Goal: Information Seeking & Learning: Learn about a topic

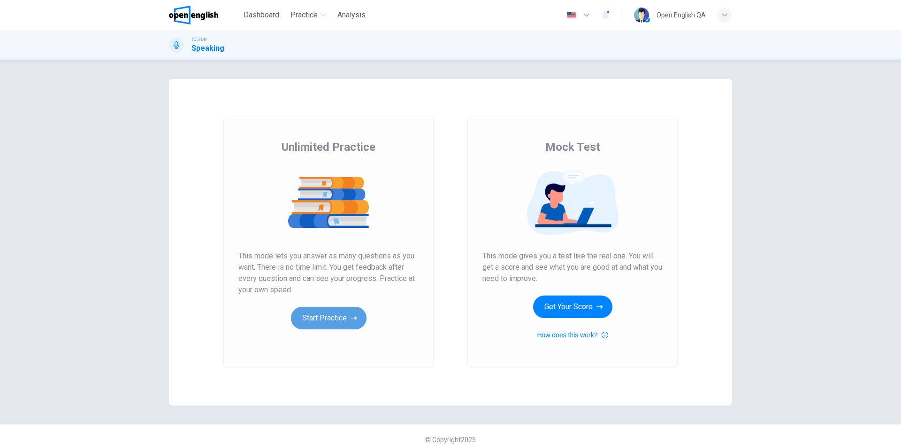
click at [322, 315] on button "Start Practice" at bounding box center [329, 318] width 76 height 23
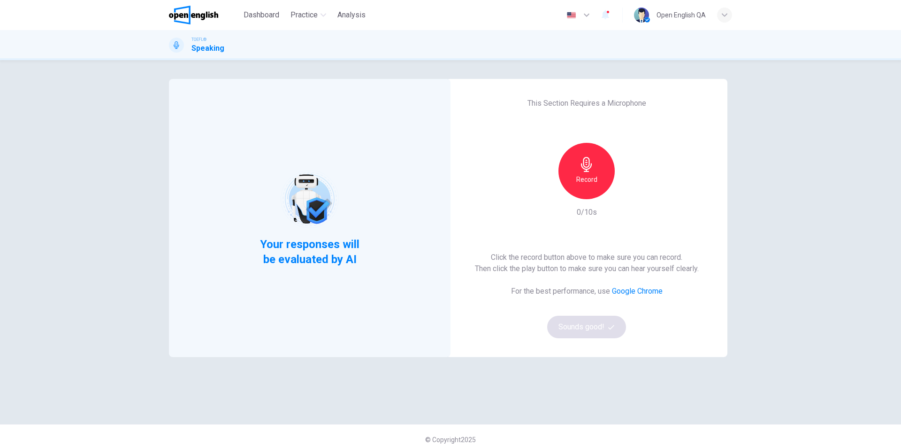
click at [588, 168] on icon "button" at bounding box center [586, 164] width 15 height 15
click at [588, 169] on icon "button" at bounding box center [586, 164] width 15 height 15
click at [589, 321] on button "Sounds good!" at bounding box center [586, 326] width 79 height 23
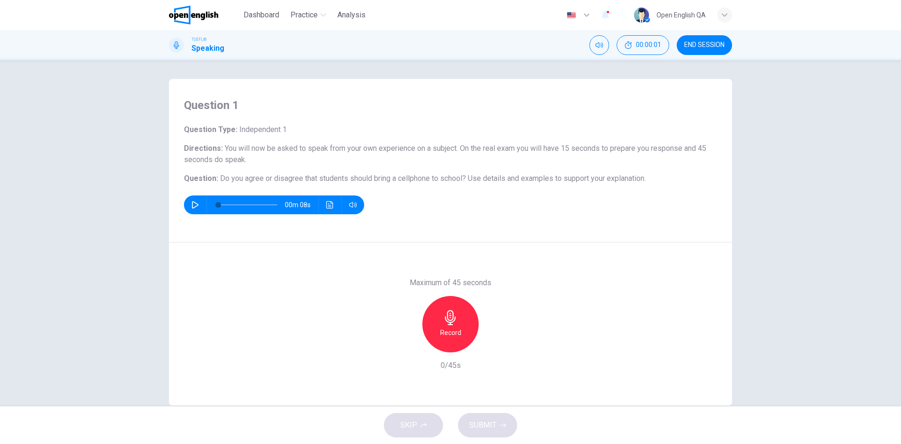
click at [449, 326] on div "Record" at bounding box center [451, 324] width 56 height 56
click at [449, 326] on div "Stop" at bounding box center [451, 324] width 56 height 56
click at [500, 420] on button "SUBMIT" at bounding box center [487, 425] width 59 height 24
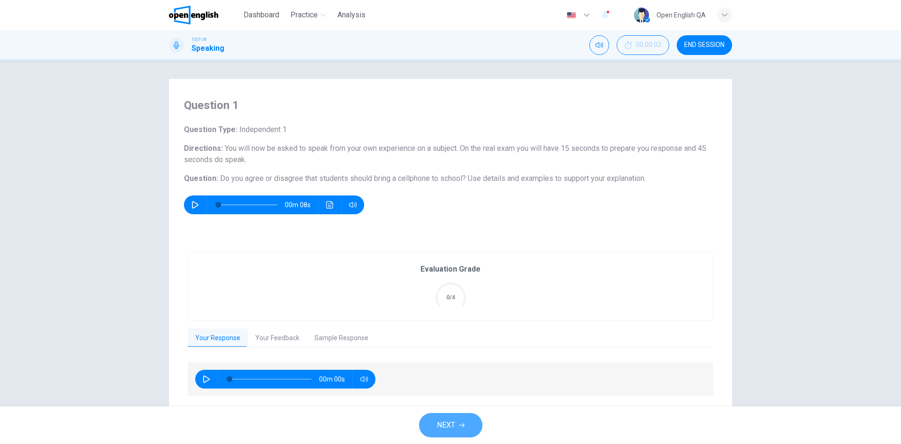
click at [465, 419] on button "NEXT" at bounding box center [450, 425] width 63 height 24
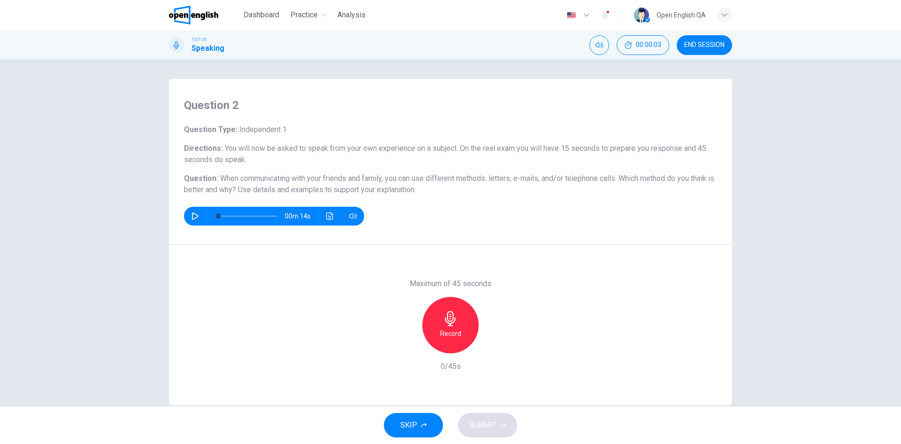
click at [456, 312] on div "Record" at bounding box center [451, 325] width 56 height 56
click at [456, 312] on div "Stop" at bounding box center [451, 325] width 56 height 56
click at [497, 429] on button "SUBMIT" at bounding box center [487, 425] width 59 height 24
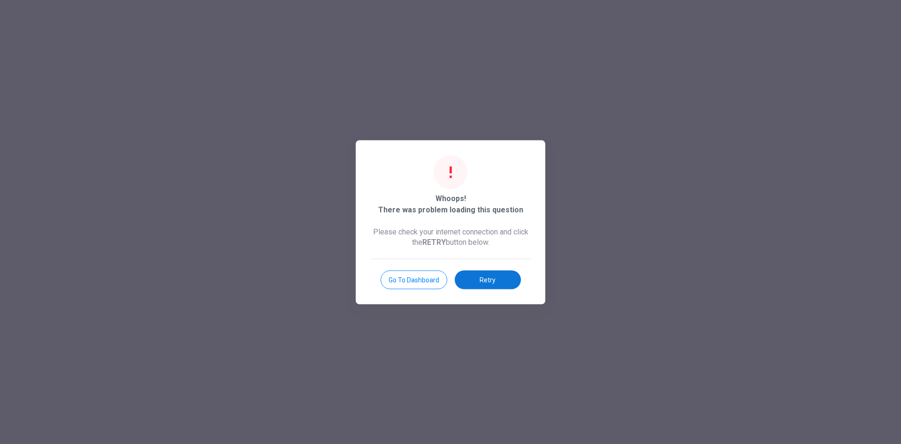
click at [493, 280] on button "Retry" at bounding box center [488, 279] width 66 height 19
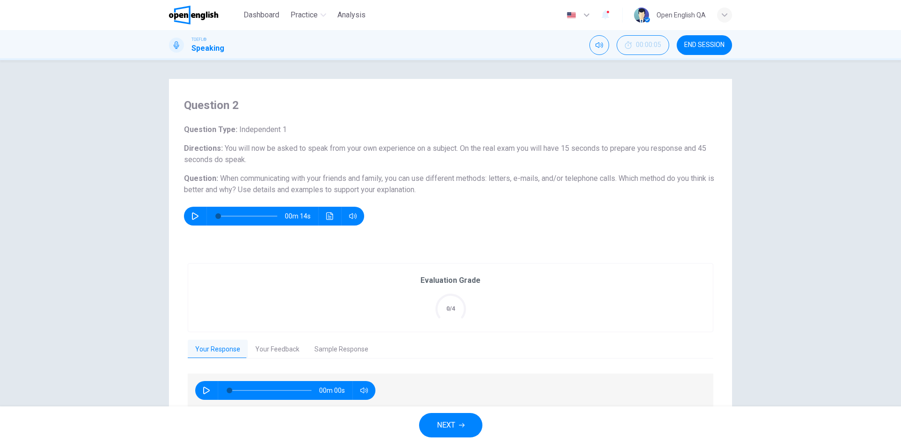
click at [457, 414] on button "NEXT" at bounding box center [450, 425] width 63 height 24
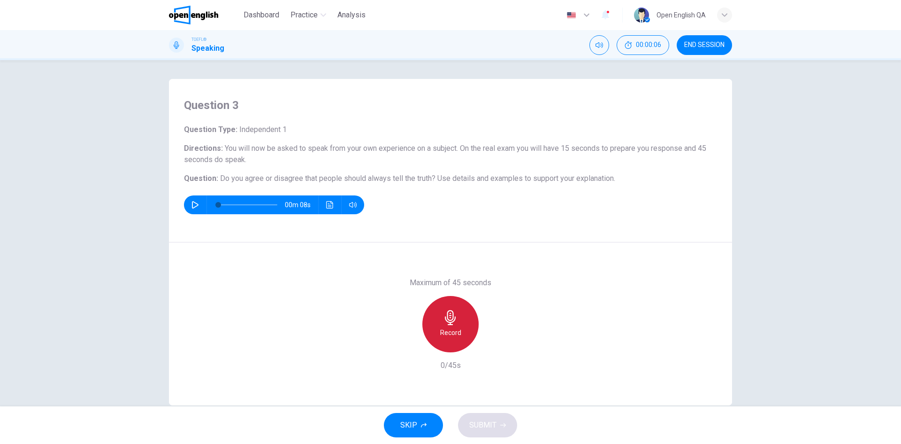
click at [459, 306] on div "Record" at bounding box center [451, 324] width 56 height 56
click at [459, 306] on div "Stop" at bounding box center [451, 324] width 56 height 56
click at [494, 418] on span "SUBMIT" at bounding box center [482, 424] width 27 height 13
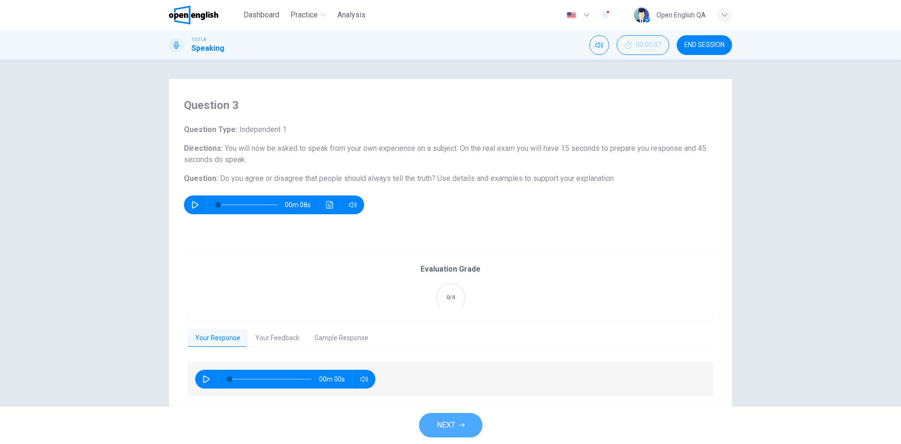
click at [476, 421] on button "NEXT" at bounding box center [450, 425] width 63 height 24
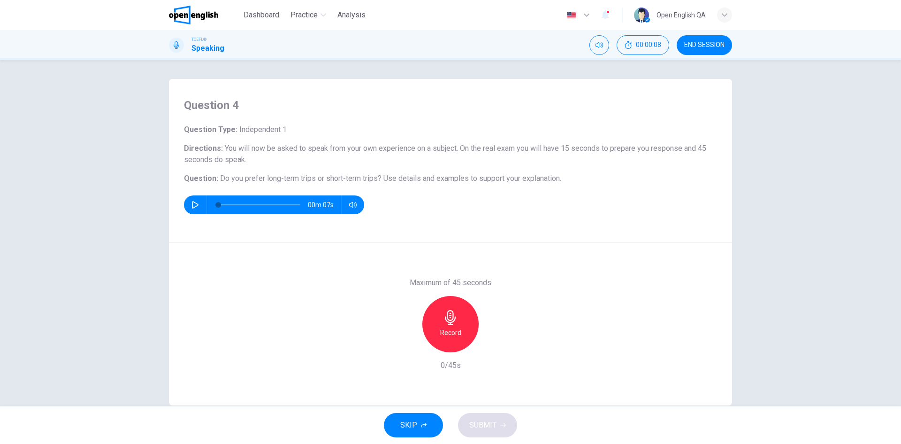
click at [453, 335] on h6 "Record" at bounding box center [450, 332] width 21 height 11
click at [453, 334] on h6 "Stop" at bounding box center [451, 332] width 14 height 11
click at [483, 419] on span "SUBMIT" at bounding box center [482, 424] width 27 height 13
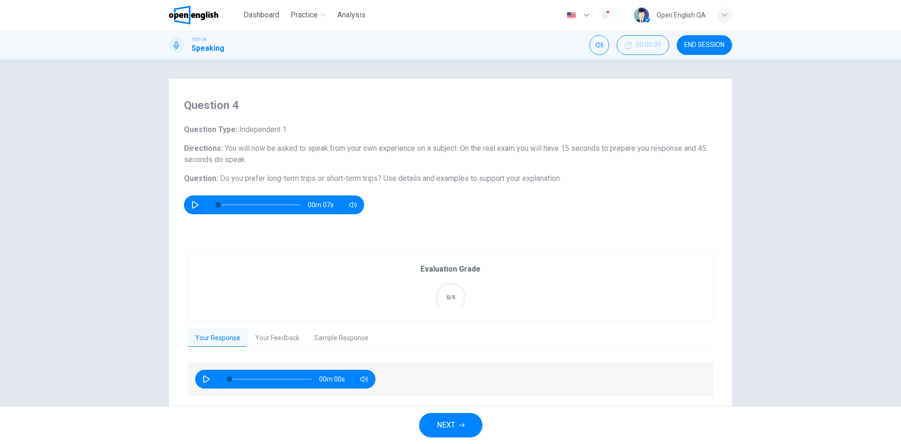
click at [458, 418] on button "NEXT" at bounding box center [450, 425] width 63 height 24
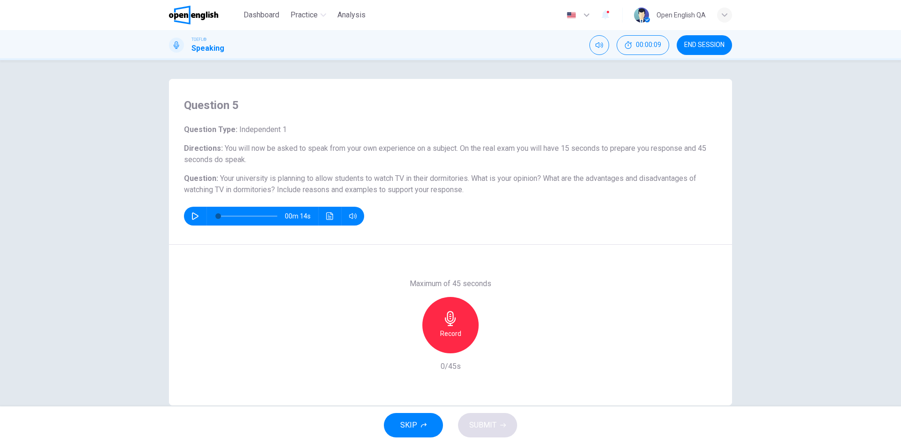
click at [447, 339] on div "Record" at bounding box center [451, 325] width 56 height 56
click at [447, 339] on div "Stop" at bounding box center [451, 325] width 56 height 56
click at [485, 429] on span "SUBMIT" at bounding box center [482, 424] width 27 height 13
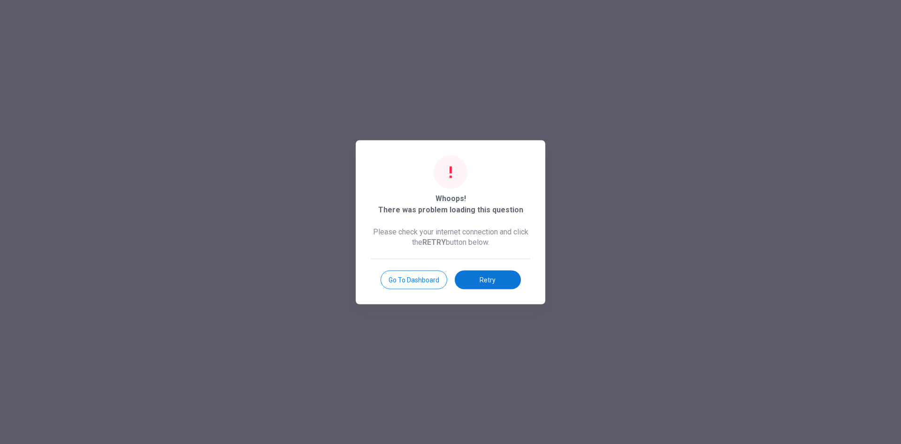
click at [491, 288] on button "Retry" at bounding box center [488, 279] width 66 height 19
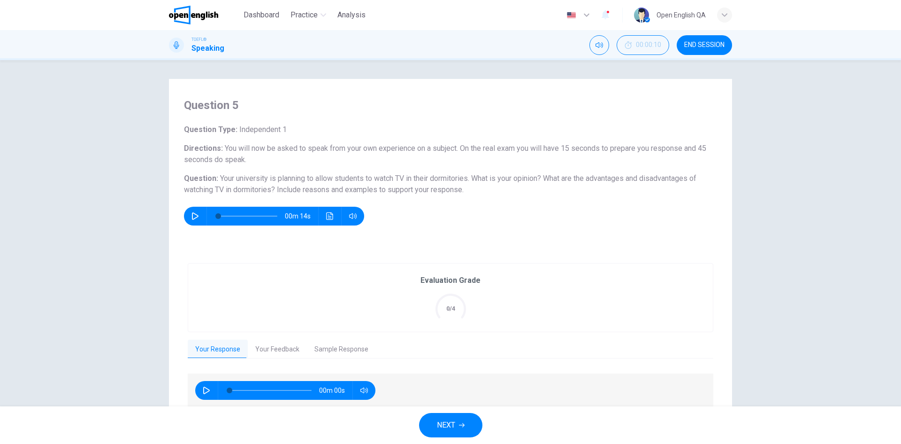
click at [457, 420] on button "NEXT" at bounding box center [450, 425] width 63 height 24
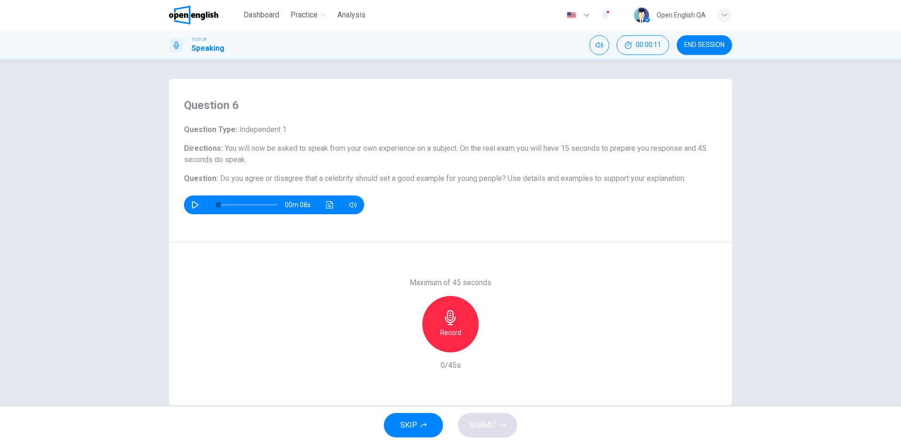
click at [430, 422] on button "SKIP" at bounding box center [413, 425] width 59 height 24
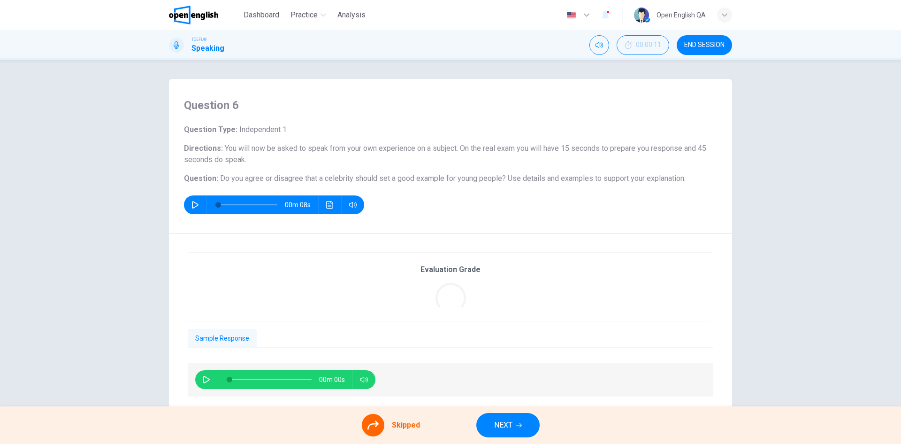
click at [489, 423] on button "NEXT" at bounding box center [508, 425] width 63 height 24
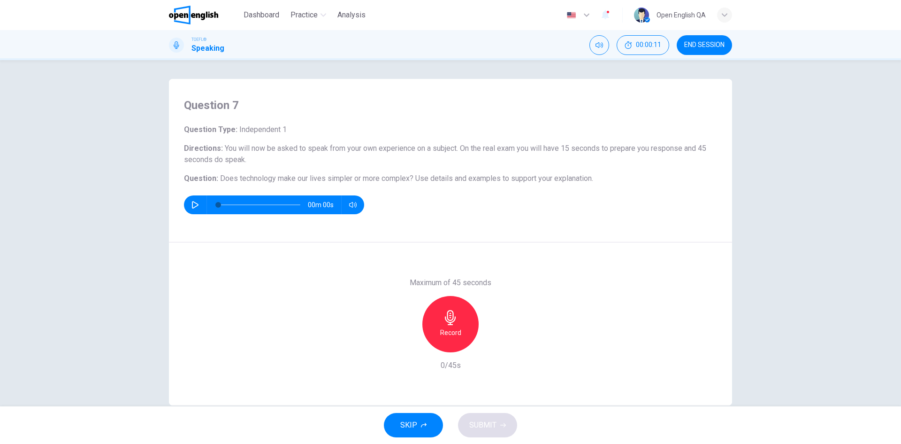
click at [418, 422] on button "SKIP" at bounding box center [413, 425] width 59 height 24
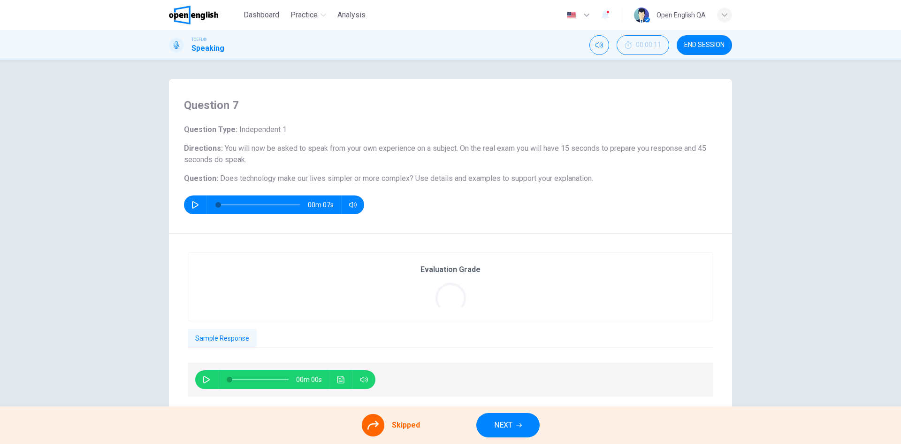
click at [514, 427] on button "NEXT" at bounding box center [508, 425] width 63 height 24
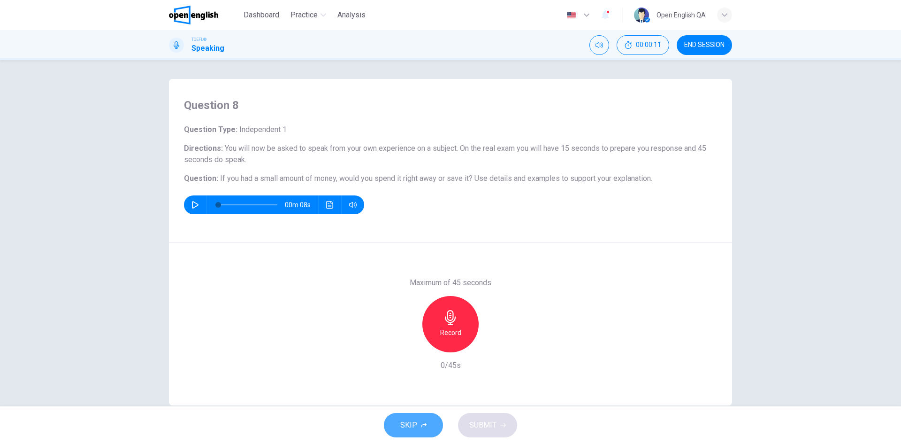
click at [414, 423] on span "SKIP" at bounding box center [408, 424] width 17 height 13
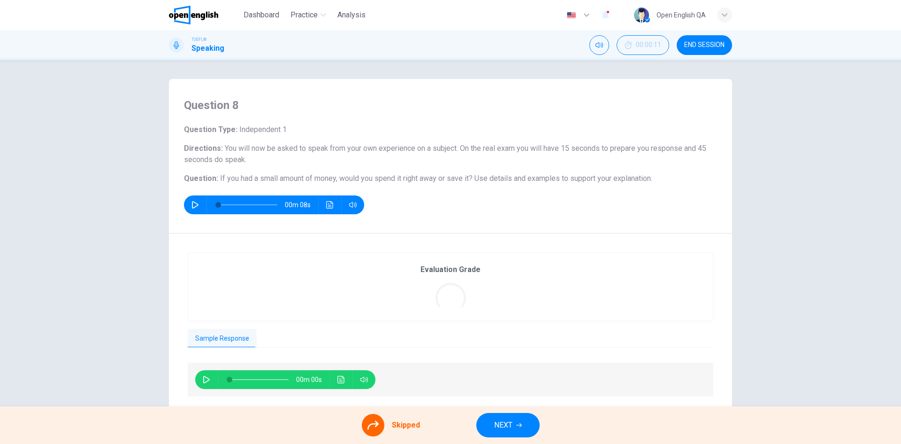
click at [492, 423] on button "NEXT" at bounding box center [508, 425] width 63 height 24
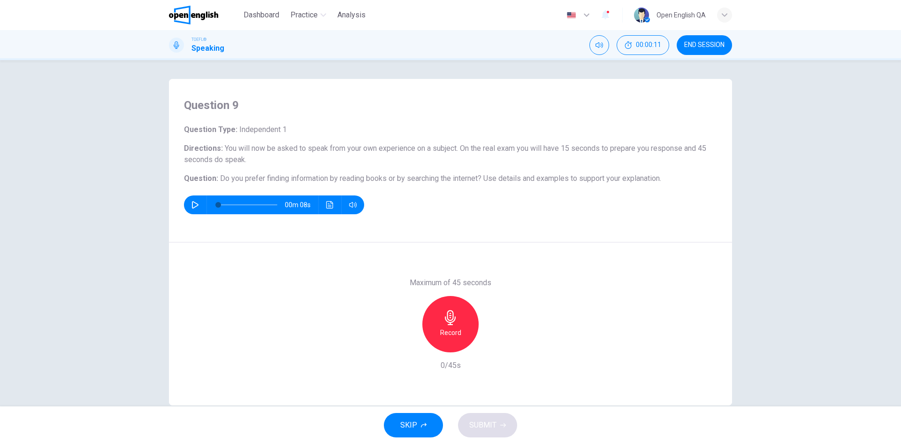
click at [420, 422] on button "SKIP" at bounding box center [413, 425] width 59 height 24
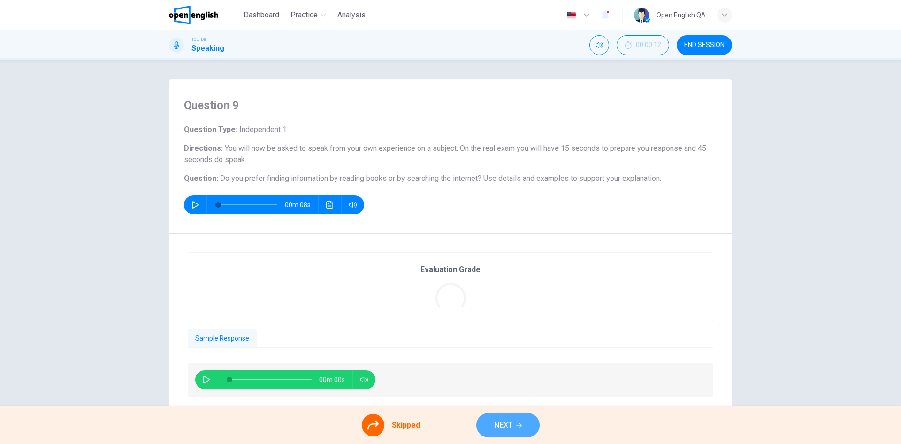
click at [491, 421] on button "NEXT" at bounding box center [508, 425] width 63 height 24
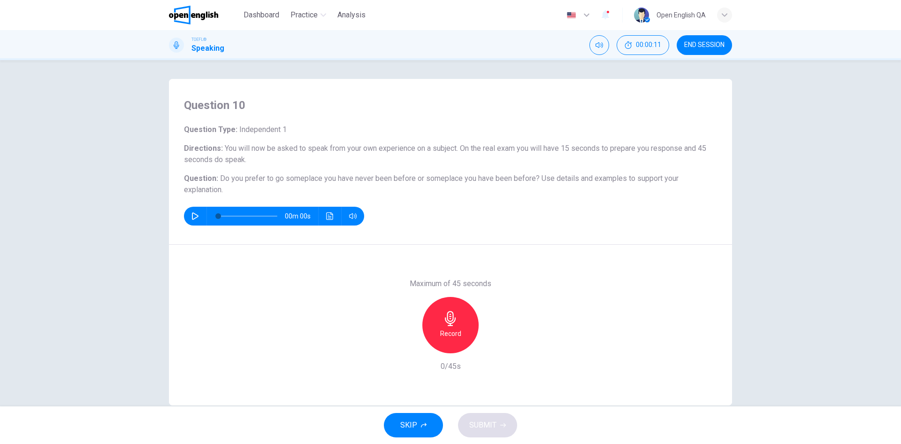
click at [420, 421] on button "SKIP" at bounding box center [413, 425] width 59 height 24
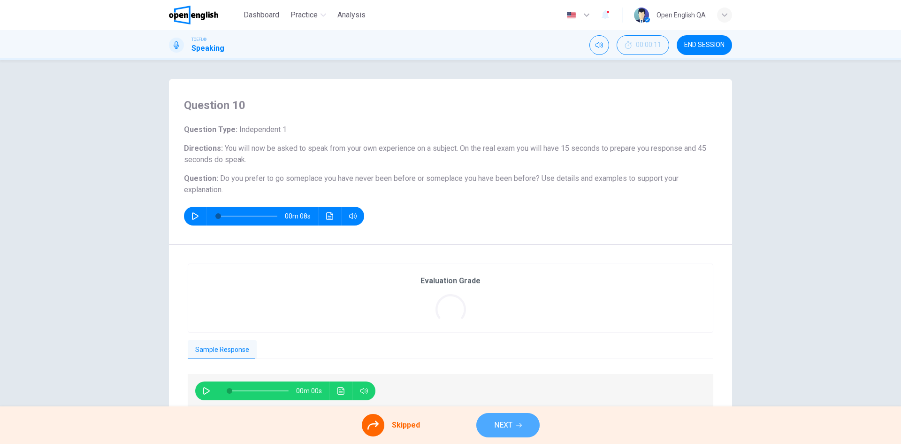
click at [498, 423] on span "NEXT" at bounding box center [503, 424] width 18 height 13
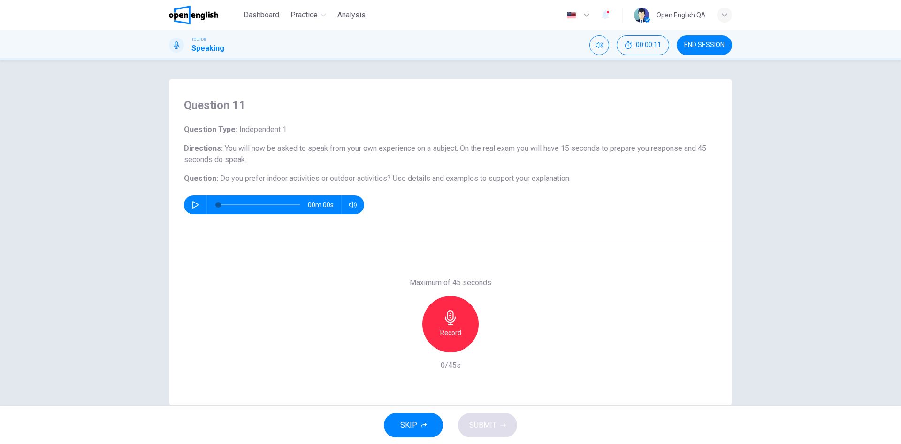
click at [438, 422] on button "SKIP" at bounding box center [413, 425] width 59 height 24
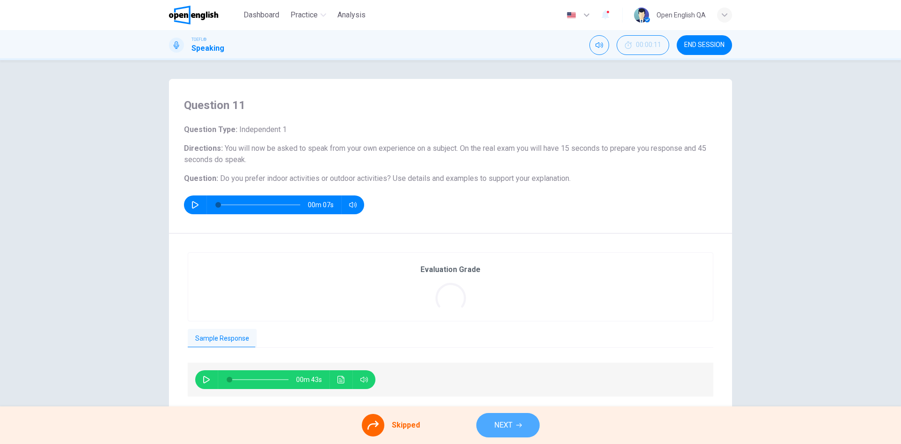
click at [507, 419] on span "NEXT" at bounding box center [503, 424] width 18 height 13
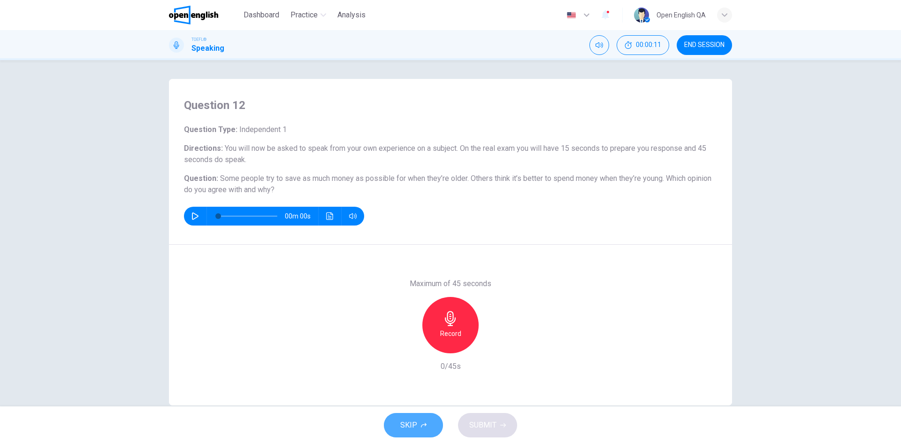
click at [431, 418] on button "SKIP" at bounding box center [413, 425] width 59 height 24
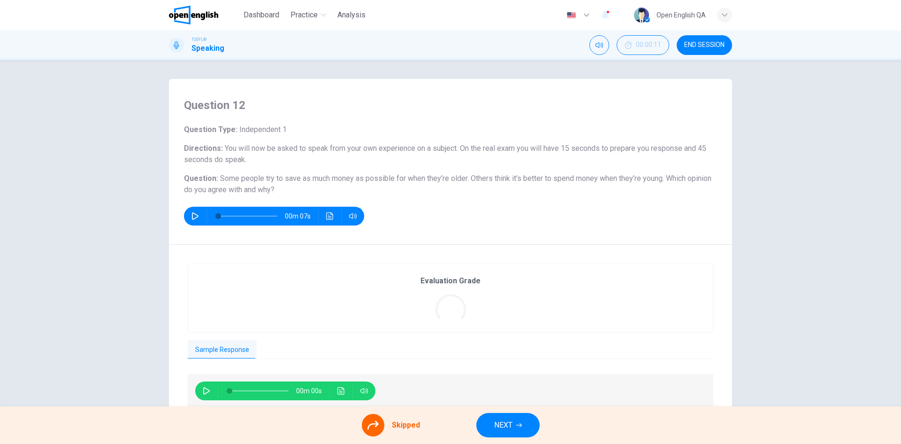
click at [519, 421] on button "NEXT" at bounding box center [508, 425] width 63 height 24
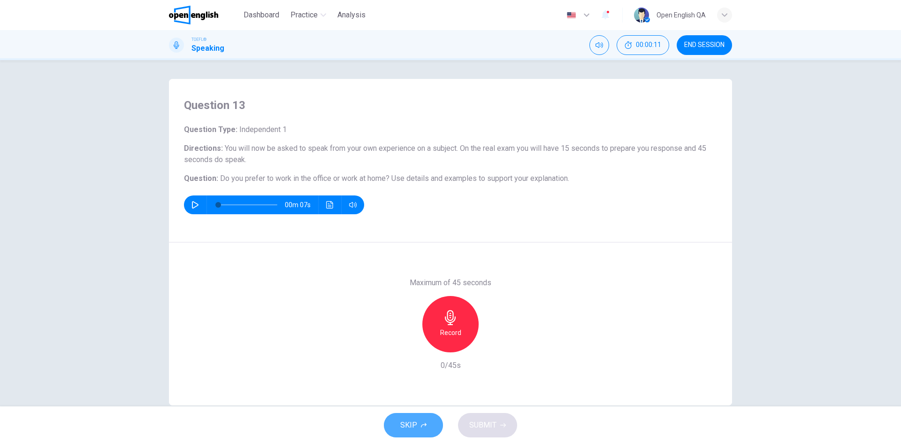
click at [415, 423] on span "SKIP" at bounding box center [408, 424] width 17 height 13
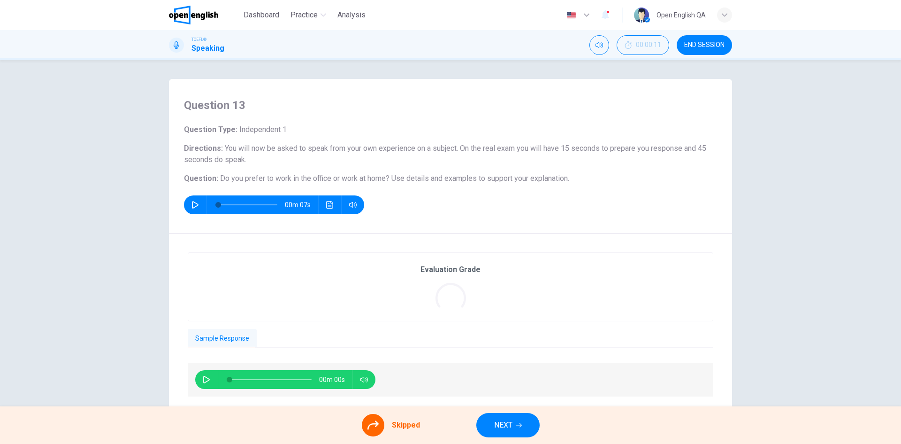
click at [489, 424] on button "NEXT" at bounding box center [508, 425] width 63 height 24
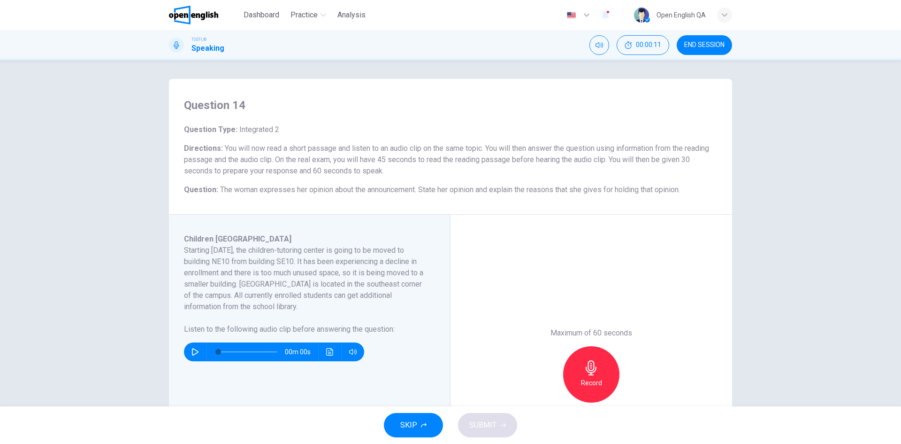
click at [420, 424] on button "SKIP" at bounding box center [413, 425] width 59 height 24
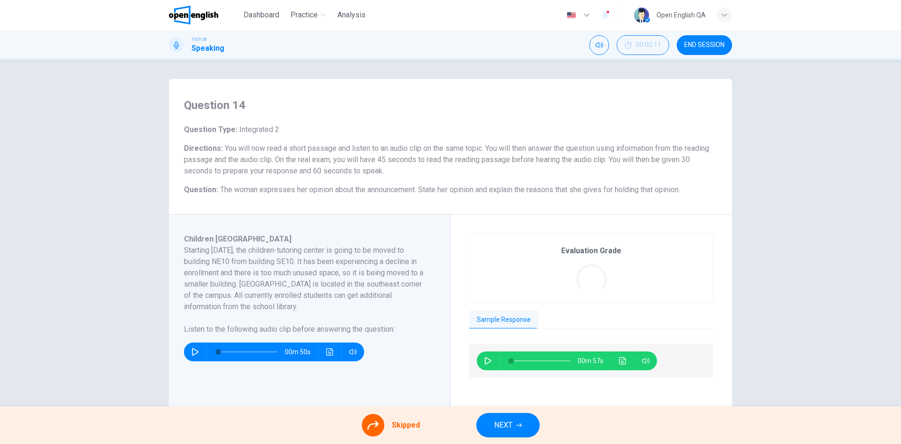
click at [689, 39] on button "END SESSION" at bounding box center [704, 45] width 55 height 20
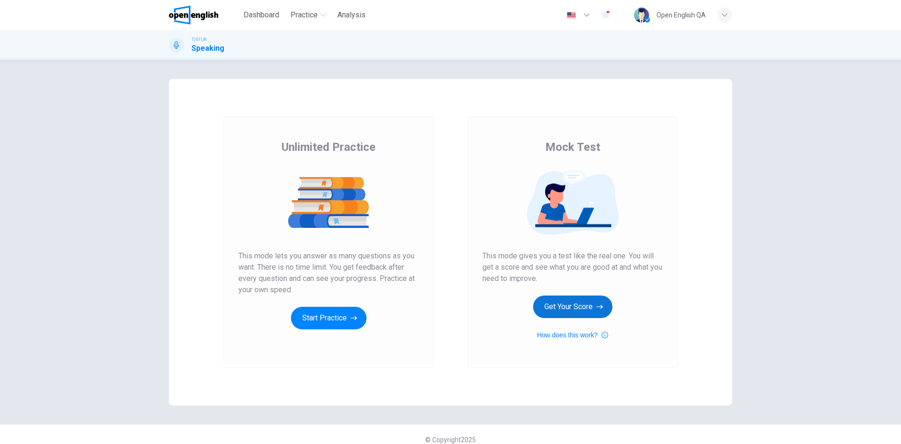
click at [568, 310] on button "Get Your Score" at bounding box center [572, 306] width 79 height 23
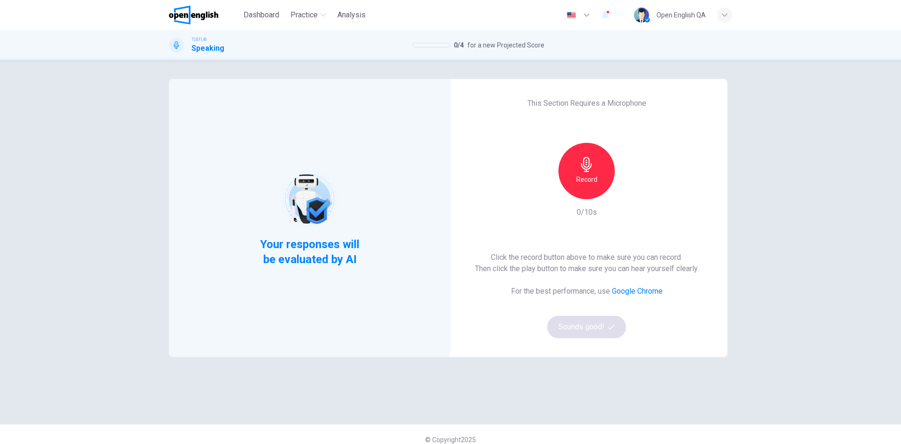
click at [571, 154] on div "Record" at bounding box center [587, 171] width 56 height 56
click at [571, 154] on div "Stop" at bounding box center [587, 171] width 56 height 56
click at [590, 325] on button "Sounds good!" at bounding box center [586, 326] width 79 height 23
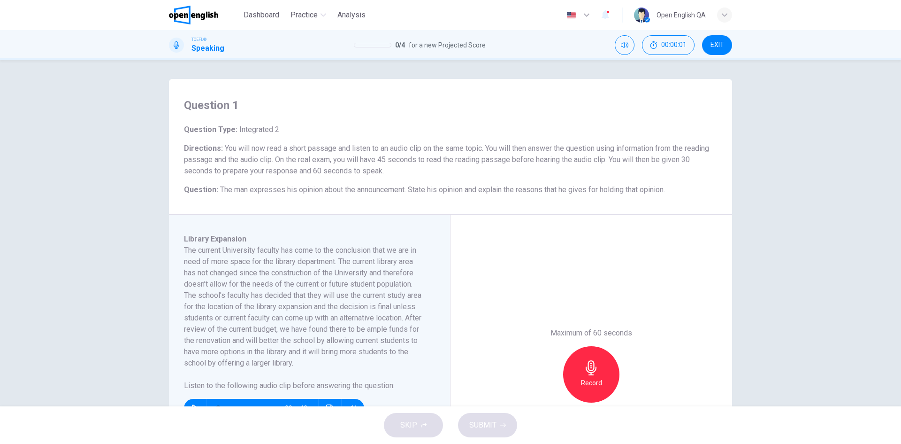
click at [580, 363] on div "Record" at bounding box center [591, 374] width 56 height 56
click at [580, 363] on div "Stop" at bounding box center [591, 374] width 56 height 56
click at [494, 421] on span "SUBMIT" at bounding box center [482, 424] width 27 height 13
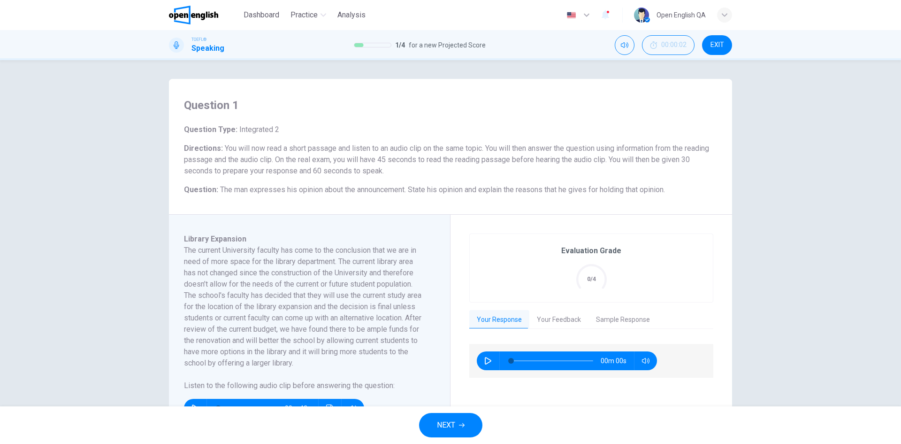
click at [445, 435] on button "NEXT" at bounding box center [450, 425] width 63 height 24
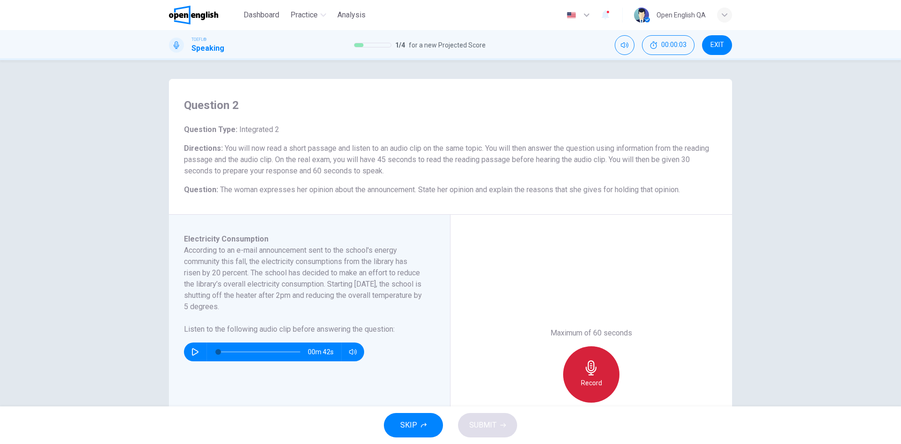
click at [578, 373] on div "Record" at bounding box center [591, 374] width 56 height 56
click at [578, 373] on div "Stop" at bounding box center [591, 374] width 56 height 56
click at [486, 426] on span "SUBMIT" at bounding box center [482, 424] width 27 height 13
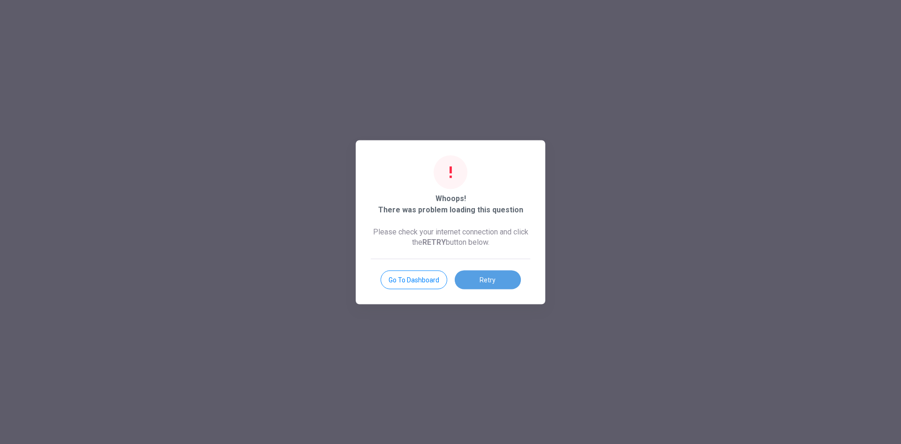
click at [505, 280] on button "Retry" at bounding box center [488, 279] width 66 height 19
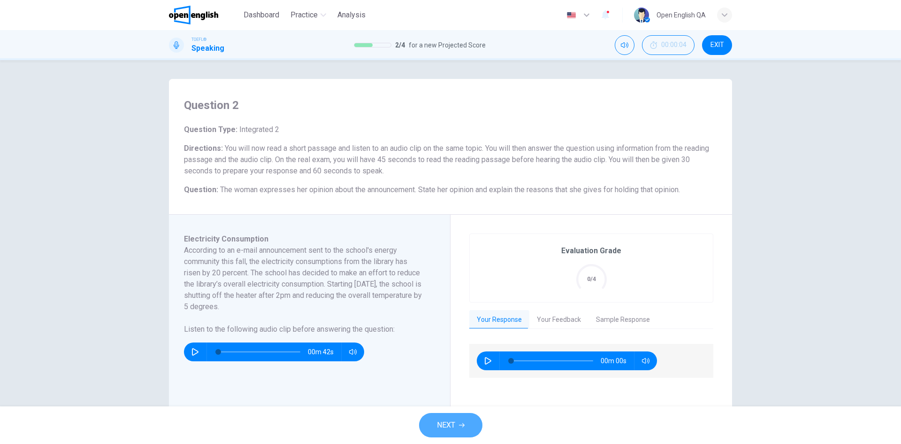
click at [452, 427] on span "NEXT" at bounding box center [446, 424] width 18 height 13
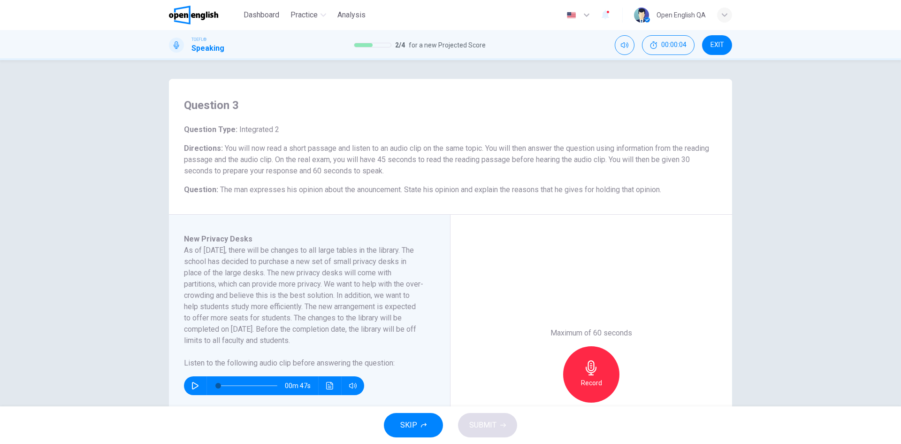
click at [606, 374] on div "Record" at bounding box center [591, 374] width 56 height 56
click at [597, 380] on div "Stop" at bounding box center [591, 374] width 56 height 56
click at [483, 431] on button "SUBMIT" at bounding box center [487, 425] width 59 height 24
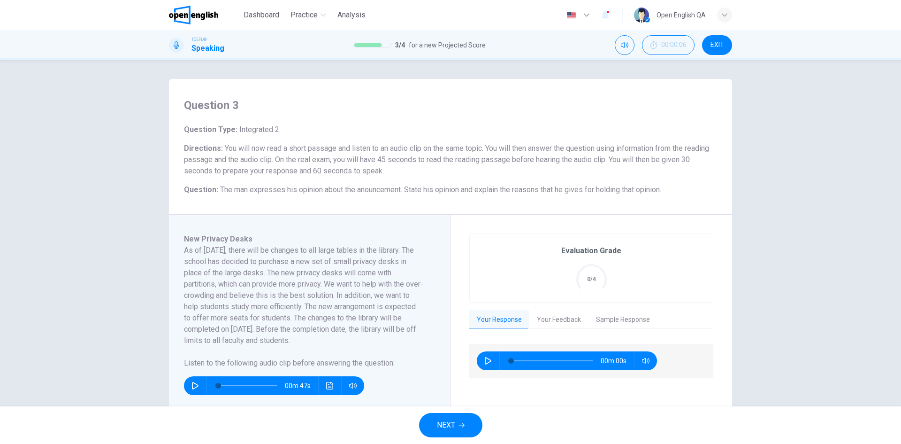
click at [468, 420] on button "NEXT" at bounding box center [450, 425] width 63 height 24
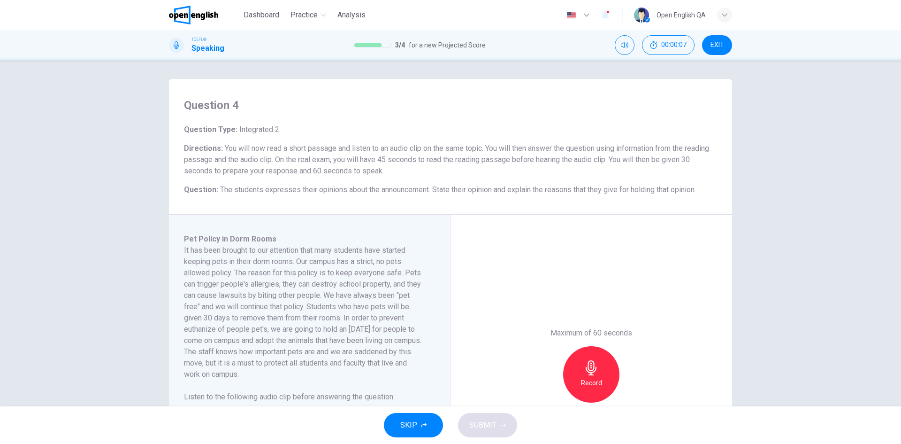
click at [579, 367] on div "Record" at bounding box center [591, 374] width 56 height 56
click at [580, 367] on div "Stop" at bounding box center [591, 374] width 56 height 56
click at [493, 420] on span "SUBMIT" at bounding box center [482, 424] width 27 height 13
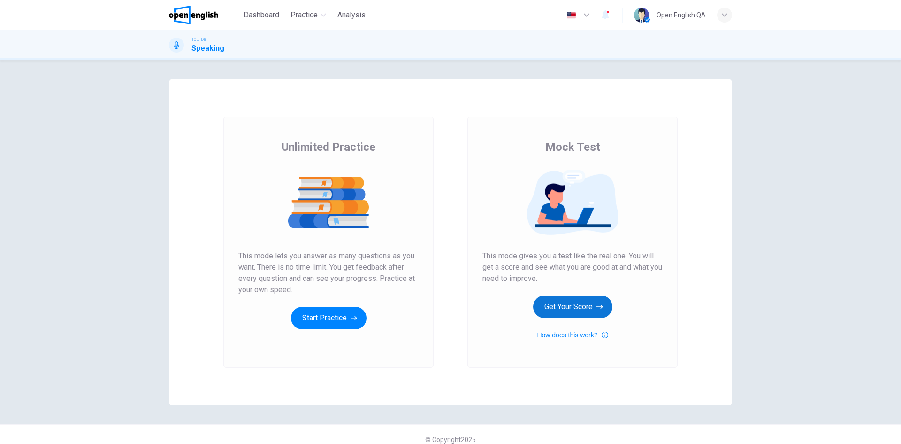
click at [578, 314] on button "Get Your Score" at bounding box center [572, 306] width 79 height 23
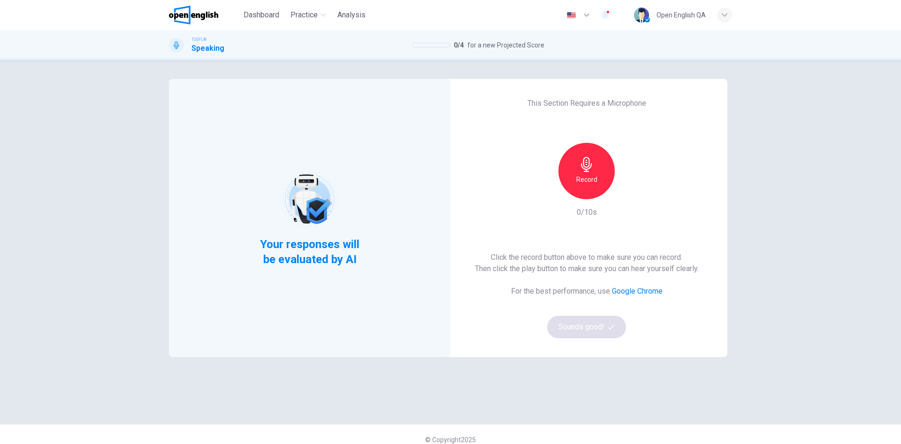
click at [595, 170] on div "Record" at bounding box center [587, 171] width 56 height 56
click at [595, 170] on div "Stop" at bounding box center [587, 171] width 56 height 56
click at [596, 327] on button "Sounds good!" at bounding box center [586, 326] width 79 height 23
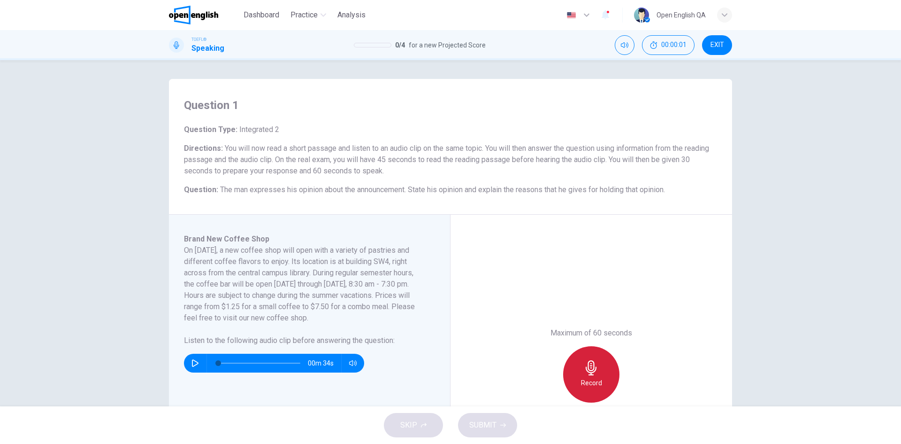
click at [589, 381] on h6 "Record" at bounding box center [591, 382] width 21 height 11
click at [589, 381] on h6 "Stop" at bounding box center [591, 382] width 14 height 11
click at [491, 423] on span "SUBMIT" at bounding box center [482, 424] width 27 height 13
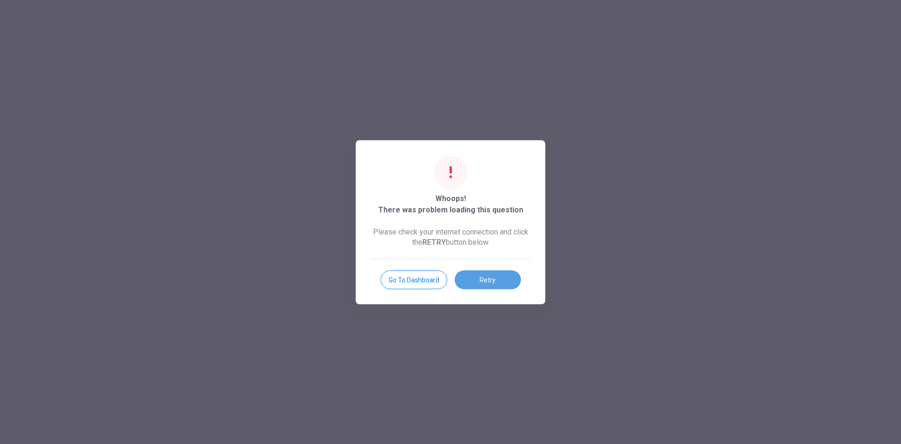
click at [492, 277] on button "Retry" at bounding box center [488, 279] width 66 height 19
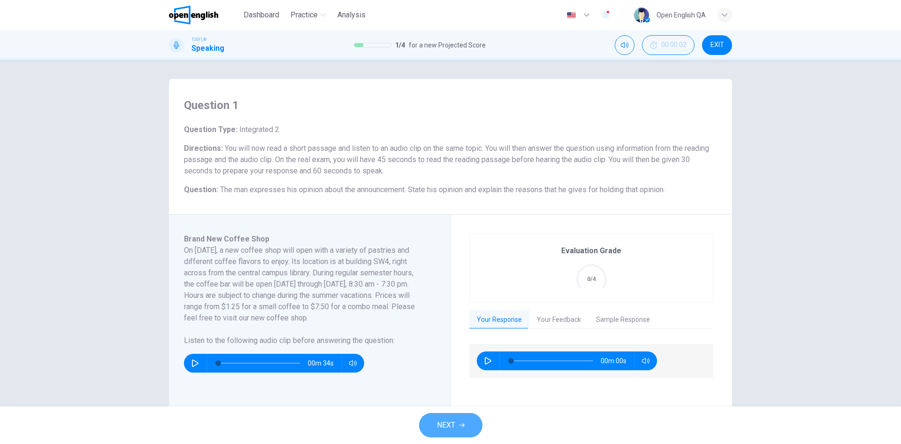
click at [463, 418] on button "NEXT" at bounding box center [450, 425] width 63 height 24
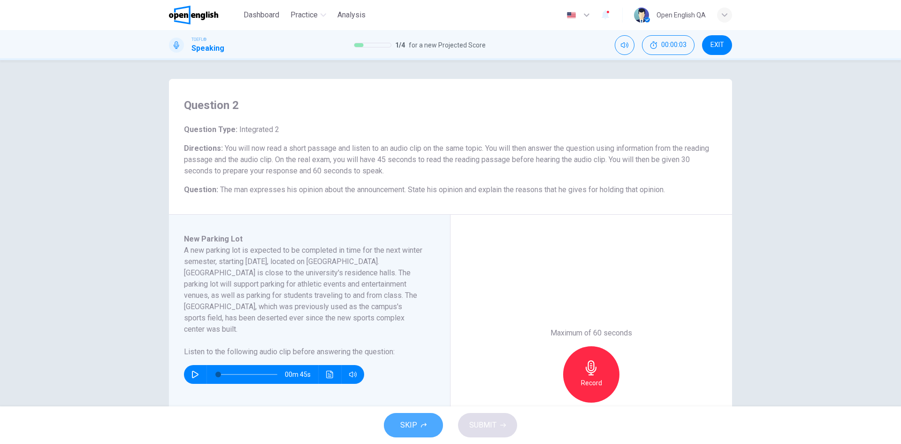
click at [418, 417] on button "SKIP" at bounding box center [413, 425] width 59 height 24
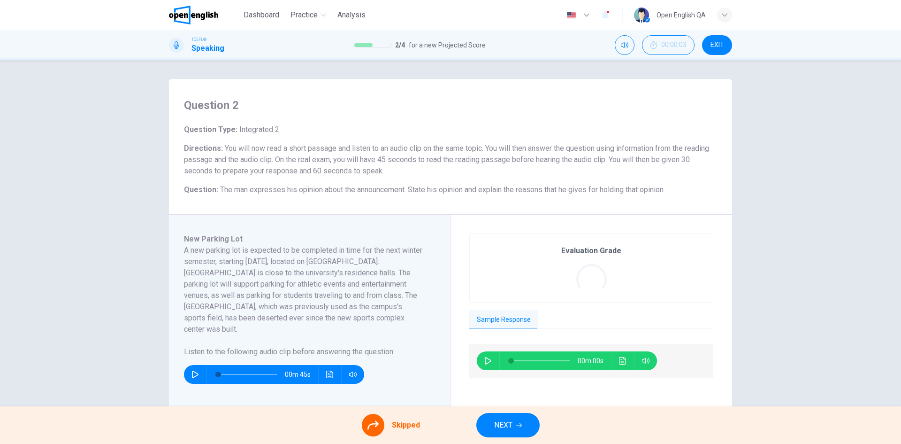
click at [500, 415] on button "NEXT" at bounding box center [508, 425] width 63 height 24
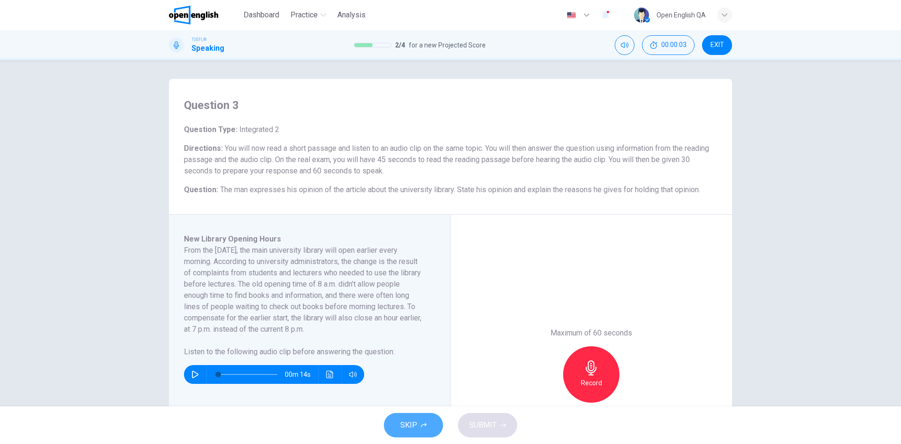
drag, startPoint x: 402, startPoint y: 420, endPoint x: 415, endPoint y: 420, distance: 13.2
click at [403, 420] on span "SKIP" at bounding box center [408, 424] width 17 height 13
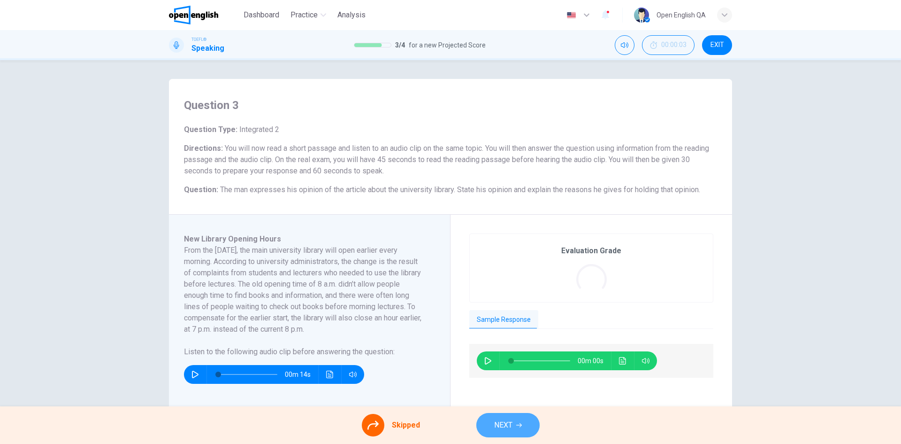
click at [502, 420] on span "NEXT" at bounding box center [503, 424] width 18 height 13
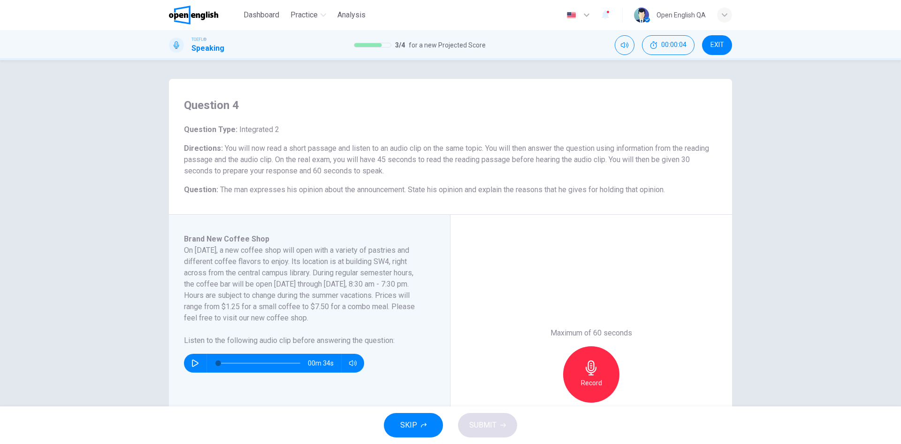
click at [411, 420] on span "SKIP" at bounding box center [408, 424] width 17 height 13
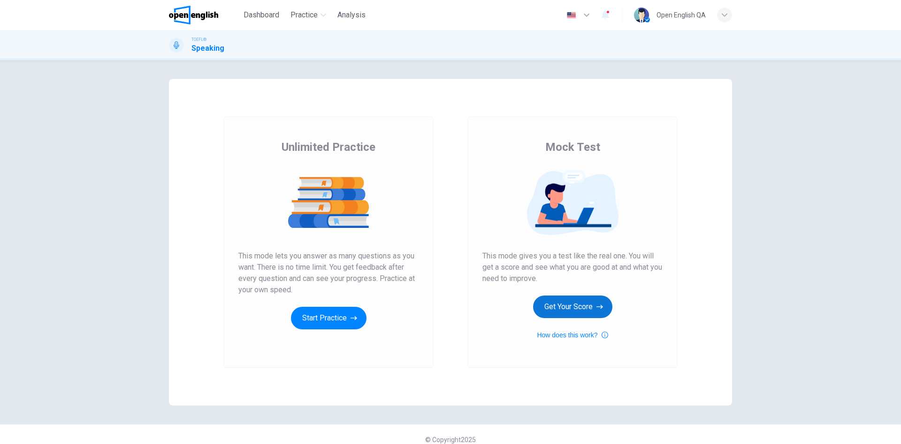
click at [556, 306] on button "Get Your Score" at bounding box center [572, 306] width 79 height 23
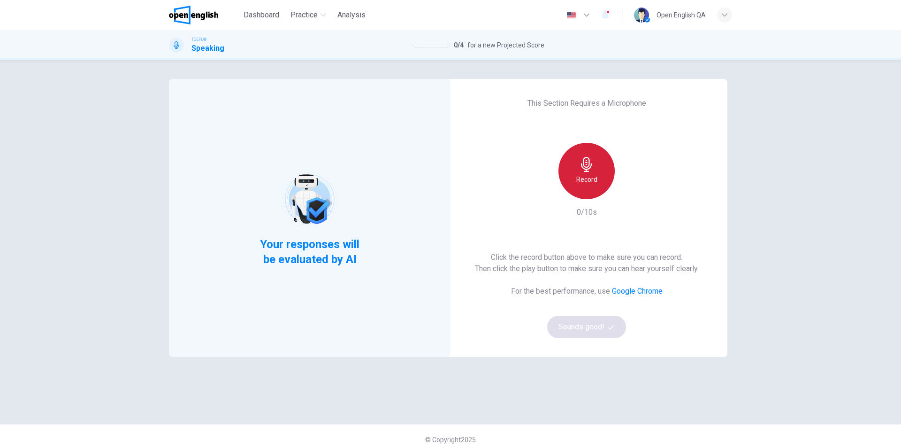
click at [587, 164] on icon "button" at bounding box center [586, 164] width 11 height 15
click at [596, 318] on button "Sounds good!" at bounding box center [586, 326] width 79 height 23
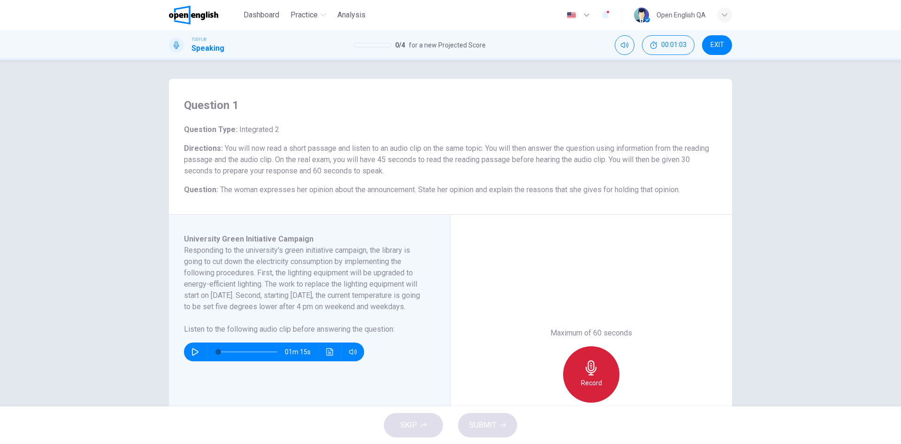
click at [572, 382] on div "Record" at bounding box center [591, 374] width 56 height 56
click at [572, 382] on div "Stop" at bounding box center [591, 374] width 56 height 56
click at [496, 425] on button "SUBMIT" at bounding box center [487, 425] width 59 height 24
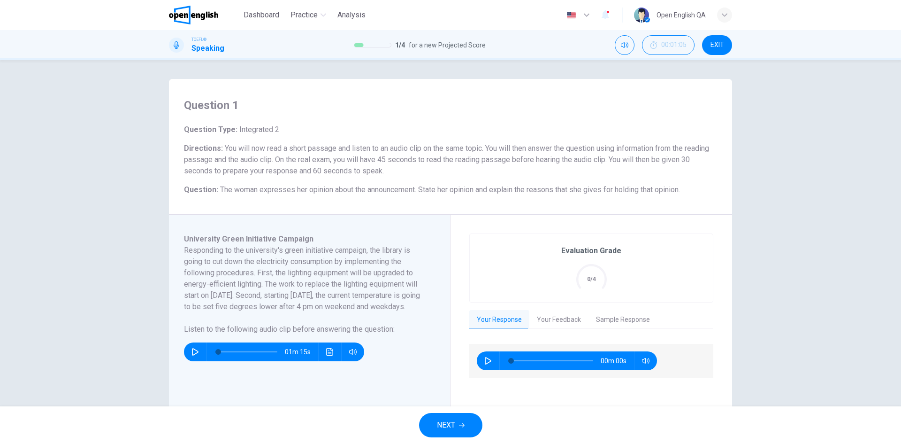
click at [461, 433] on button "NEXT" at bounding box center [450, 425] width 63 height 24
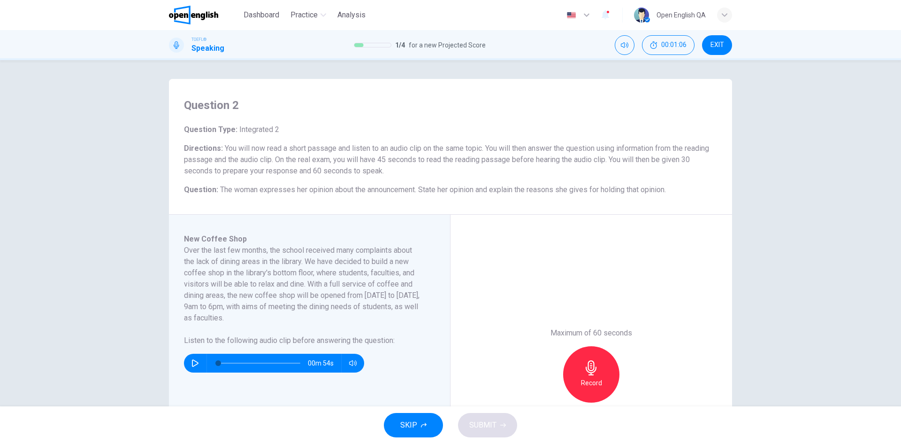
click at [409, 424] on span "SKIP" at bounding box center [408, 424] width 17 height 13
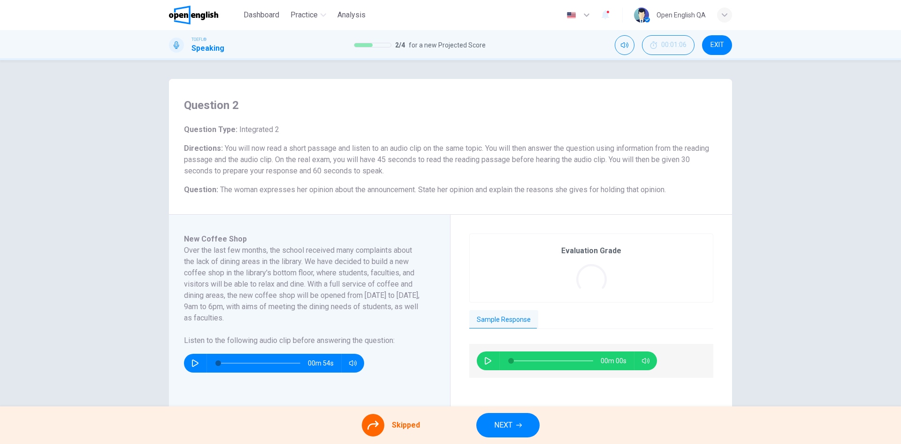
click at [499, 422] on span "NEXT" at bounding box center [503, 424] width 18 height 13
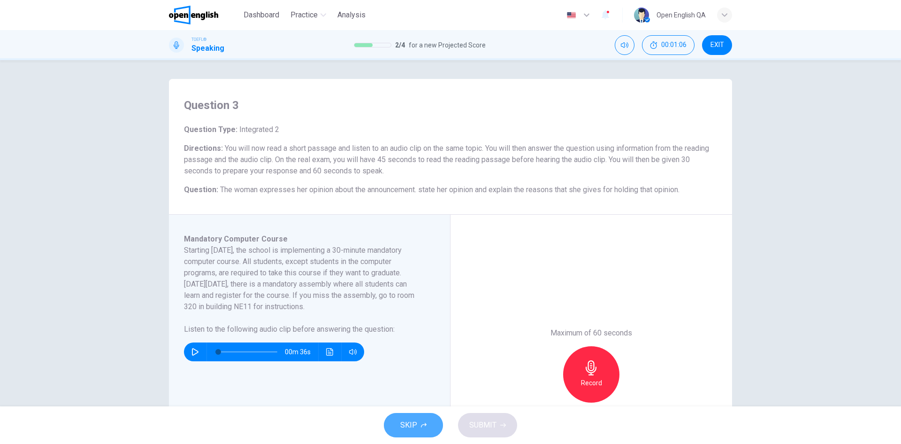
click at [414, 424] on span "SKIP" at bounding box center [408, 424] width 17 height 13
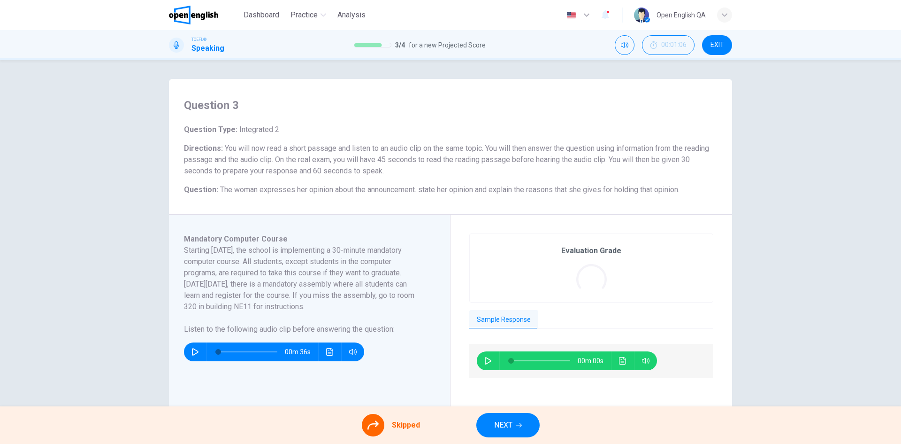
click at [501, 423] on span "NEXT" at bounding box center [503, 424] width 18 height 13
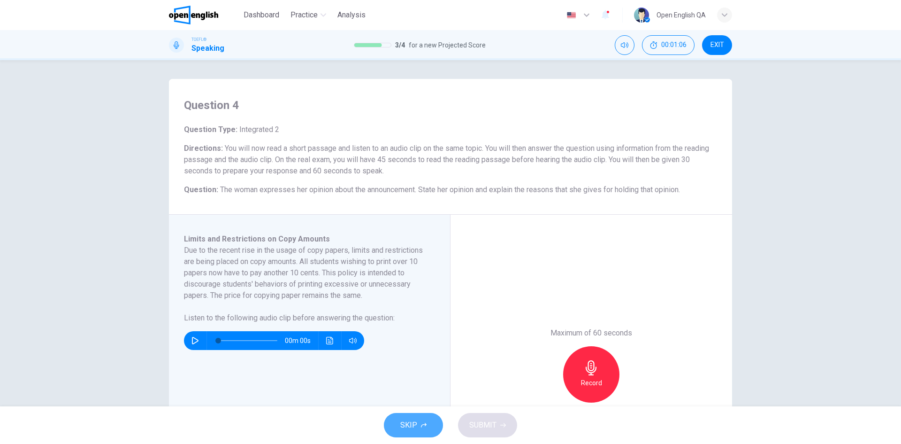
click at [415, 424] on span "SKIP" at bounding box center [408, 424] width 17 height 13
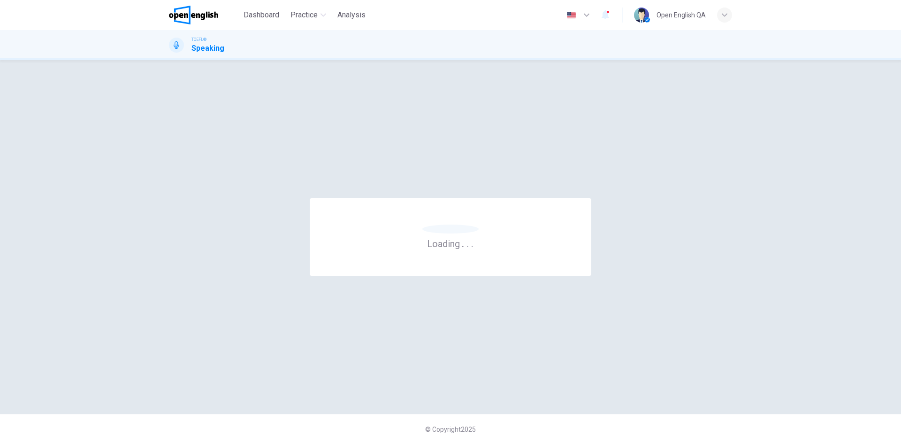
click at [496, 423] on div "© Copyright 2025" at bounding box center [450, 429] width 901 height 30
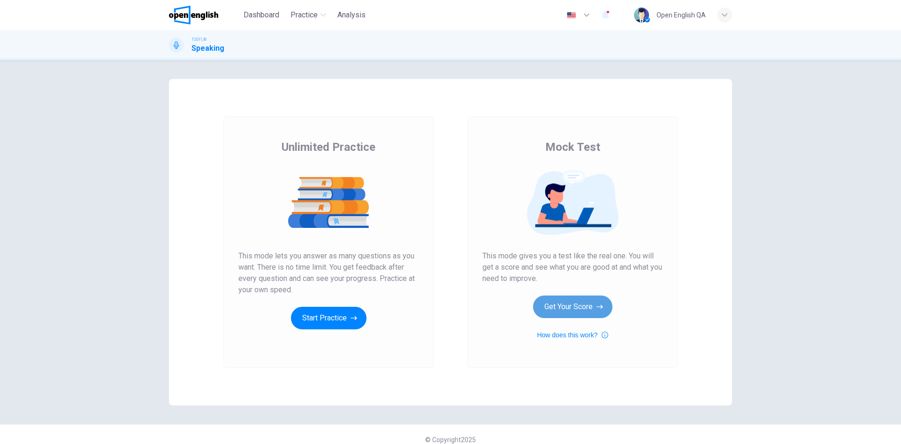
click at [597, 310] on icon "button" at bounding box center [600, 306] width 7 height 9
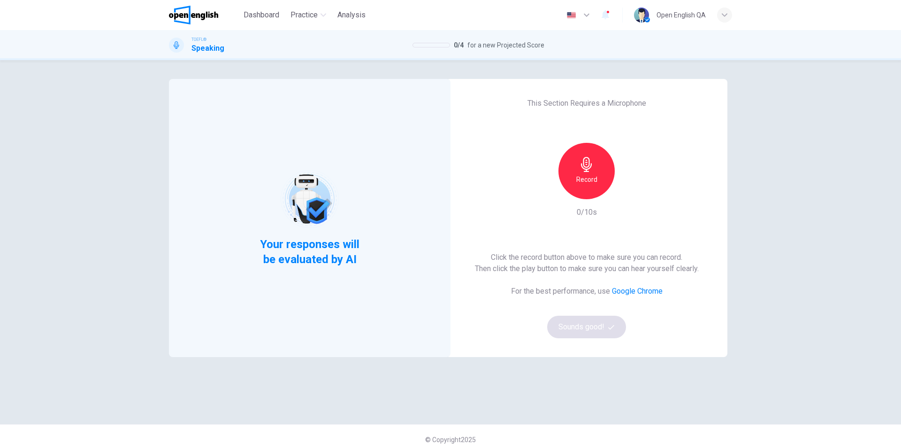
click at [592, 154] on div "Record" at bounding box center [587, 171] width 56 height 56
click at [592, 154] on div "Stop" at bounding box center [587, 171] width 56 height 56
click at [576, 322] on button "Sounds good!" at bounding box center [586, 326] width 79 height 23
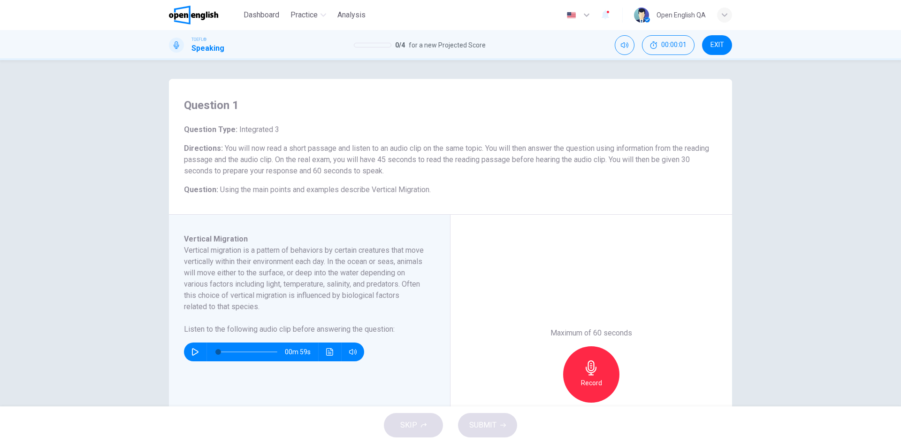
click at [592, 380] on h6 "Record" at bounding box center [591, 382] width 21 height 11
click at [592, 380] on h6 "Stop" at bounding box center [591, 382] width 14 height 11
click at [494, 425] on span "SUBMIT" at bounding box center [482, 424] width 27 height 13
